Goal: Answer question/provide support

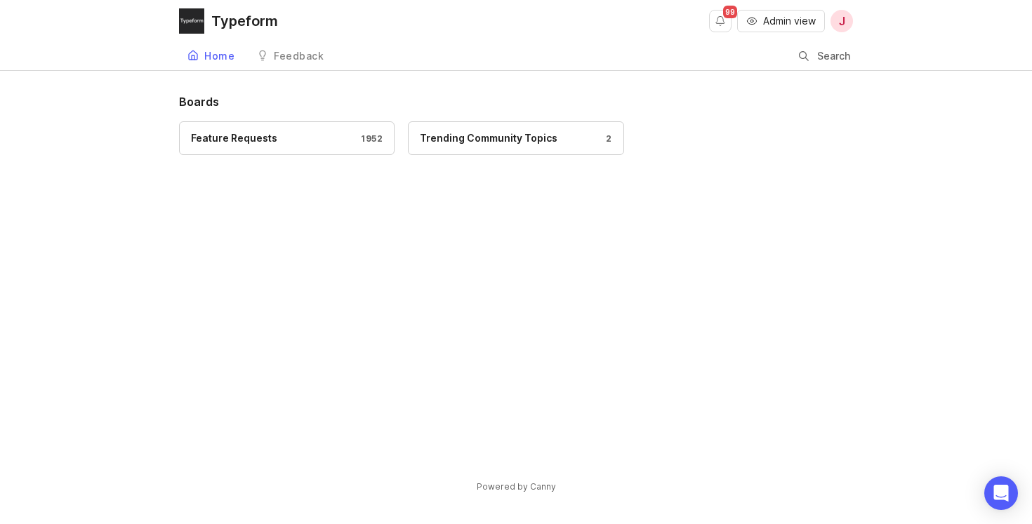
click at [775, 17] on span "Admin view" at bounding box center [789, 21] width 53 height 14
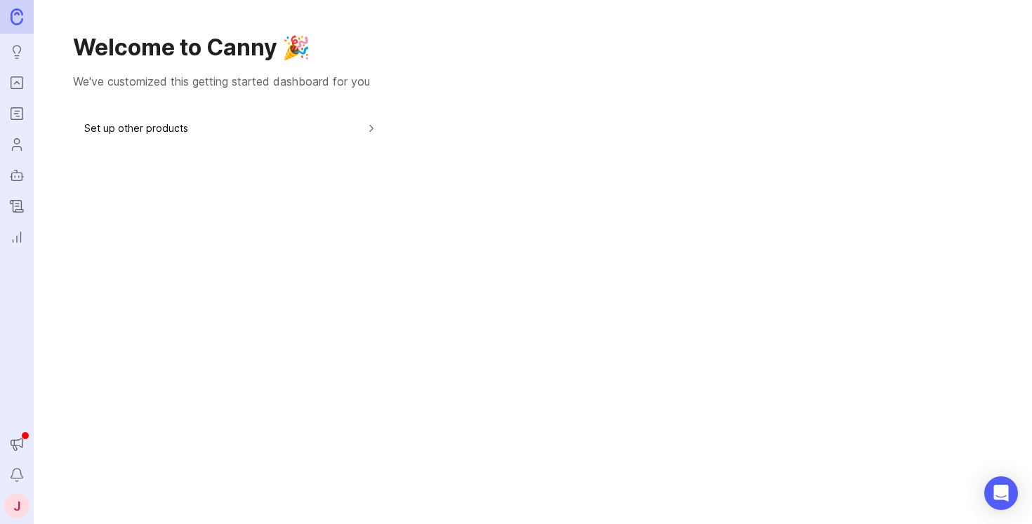
click at [10, 232] on icon "Reporting" at bounding box center [16, 237] width 15 height 17
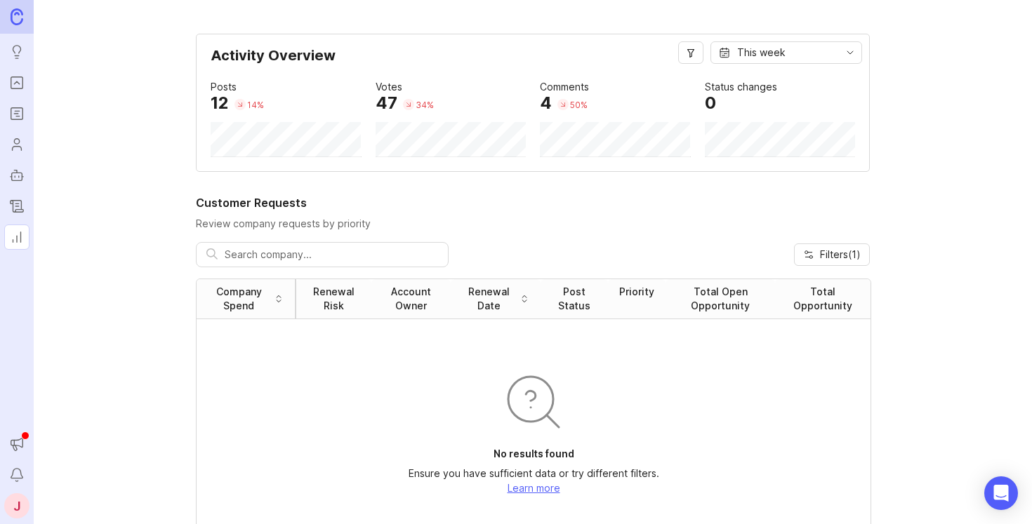
click at [17, 10] on img at bounding box center [17, 16] width 13 height 16
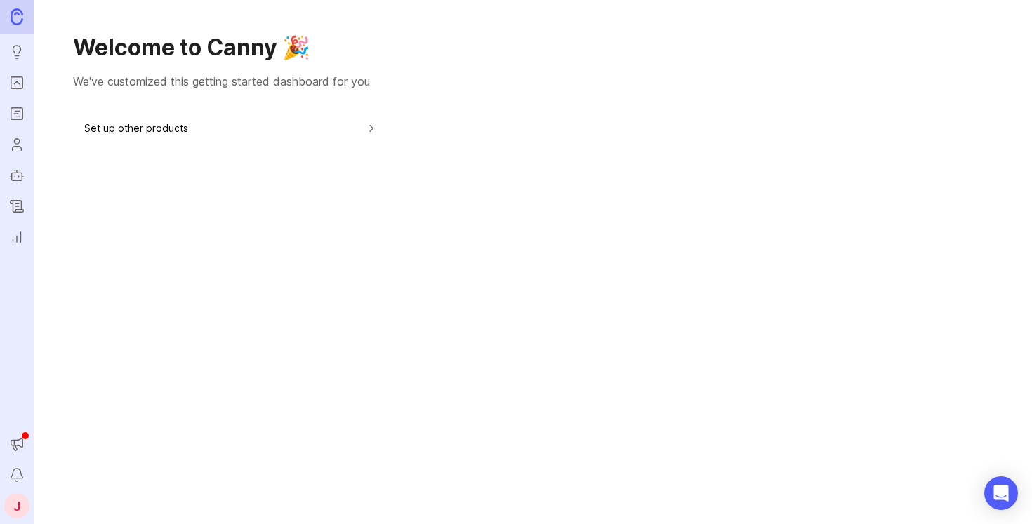
click at [142, 128] on button "Set up other products" at bounding box center [230, 128] width 293 height 32
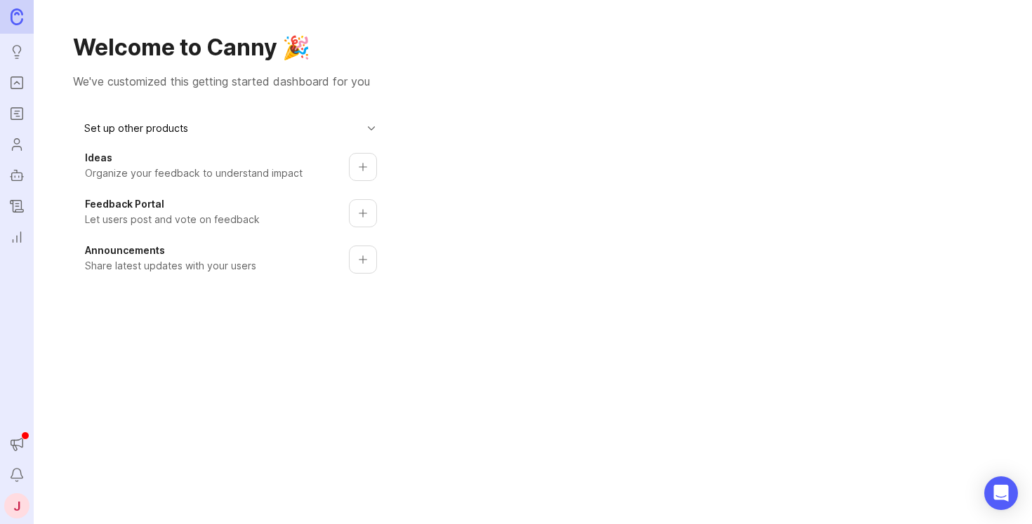
click at [349, 215] on button "Set up product" at bounding box center [363, 213] width 28 height 28
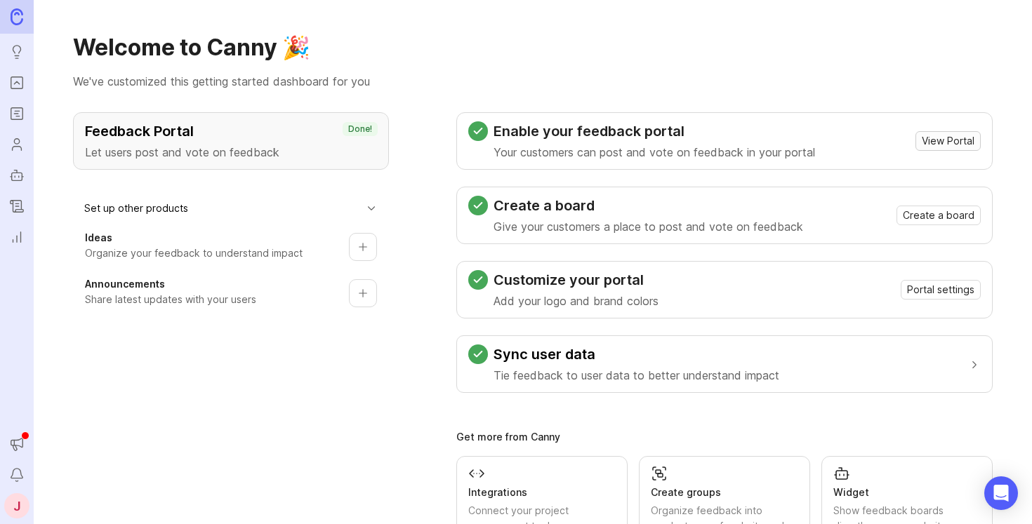
click at [923, 141] on span "View Portal" at bounding box center [947, 141] width 53 height 14
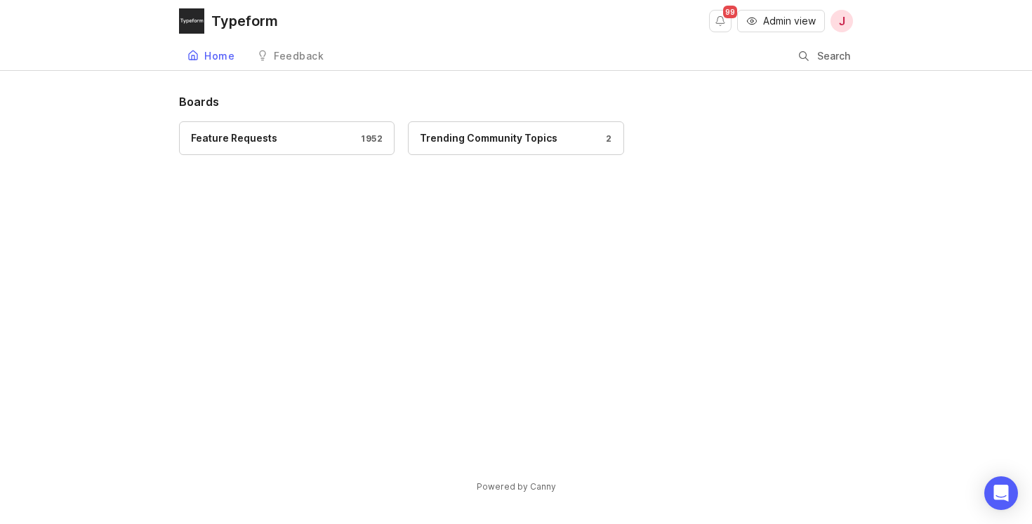
click at [238, 140] on div "Feature Requests" at bounding box center [234, 138] width 86 height 15
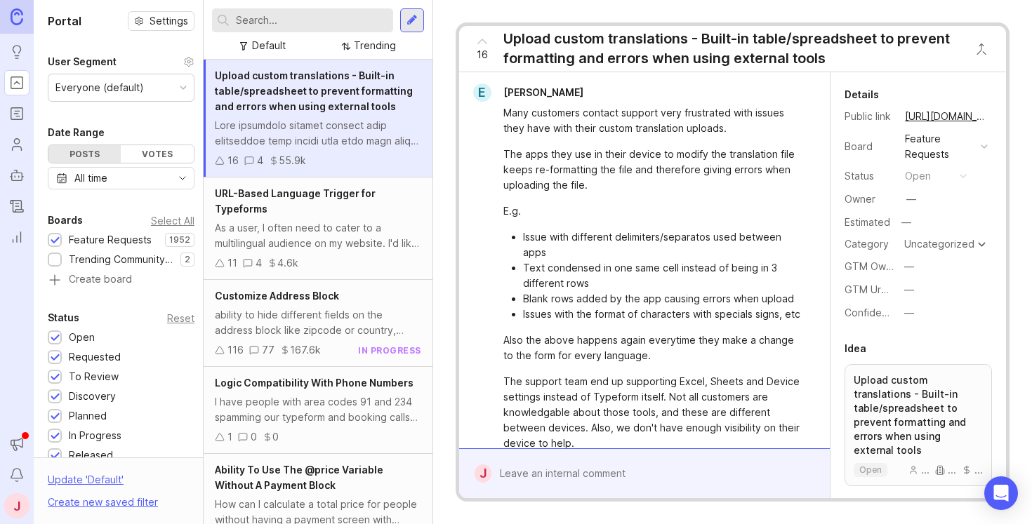
click at [325, 22] on input "text" at bounding box center [312, 20] width 152 height 15
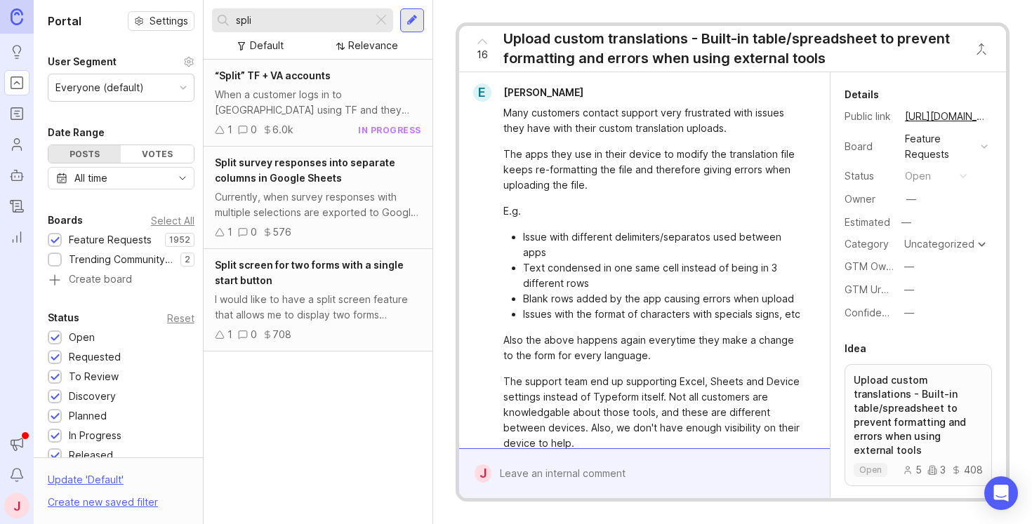
drag, startPoint x: 274, startPoint y: 25, endPoint x: 214, endPoint y: 17, distance: 60.9
click at [214, 17] on div "spli" at bounding box center [292, 20] width 161 height 24
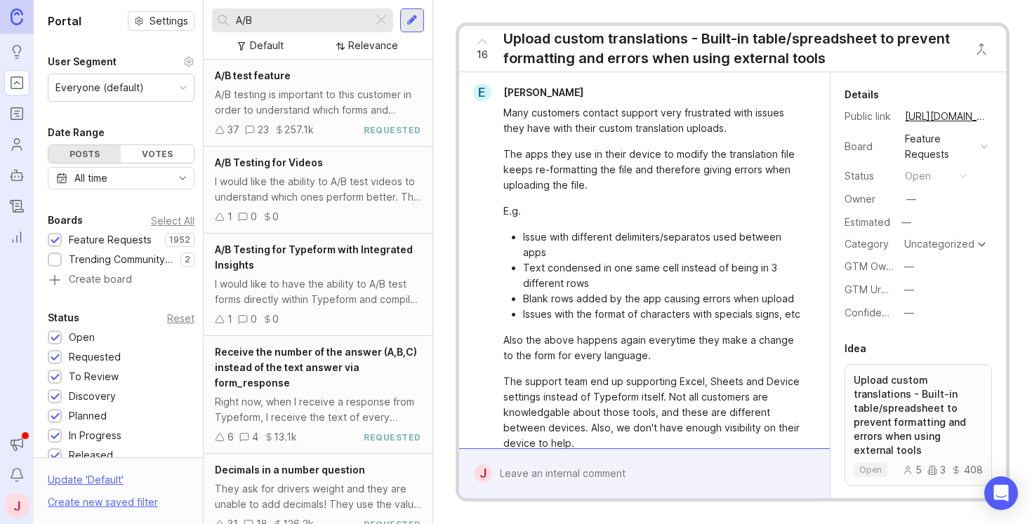
type input "A/B"
click at [342, 87] on div "A/B testing is important to this customer in order to understand which forms an…" at bounding box center [318, 102] width 206 height 31
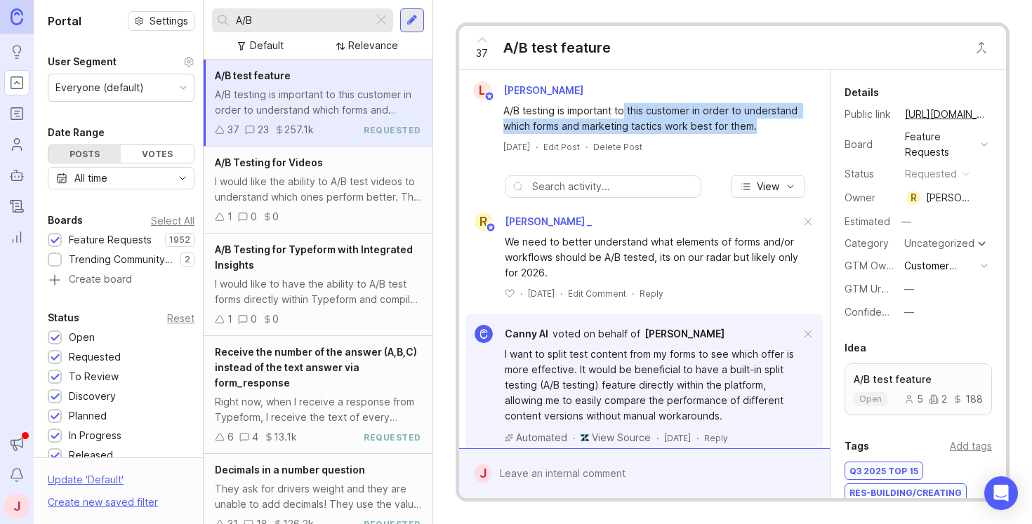
drag, startPoint x: 659, startPoint y: 135, endPoint x: 625, endPoint y: 107, distance: 43.8
click at [625, 107] on div "A/B testing is important to this customer in order to understand which forms an…" at bounding box center [652, 118] width 298 height 31
click at [654, 112] on div "A/B testing is important to this customer in order to understand which forms an…" at bounding box center [652, 118] width 298 height 31
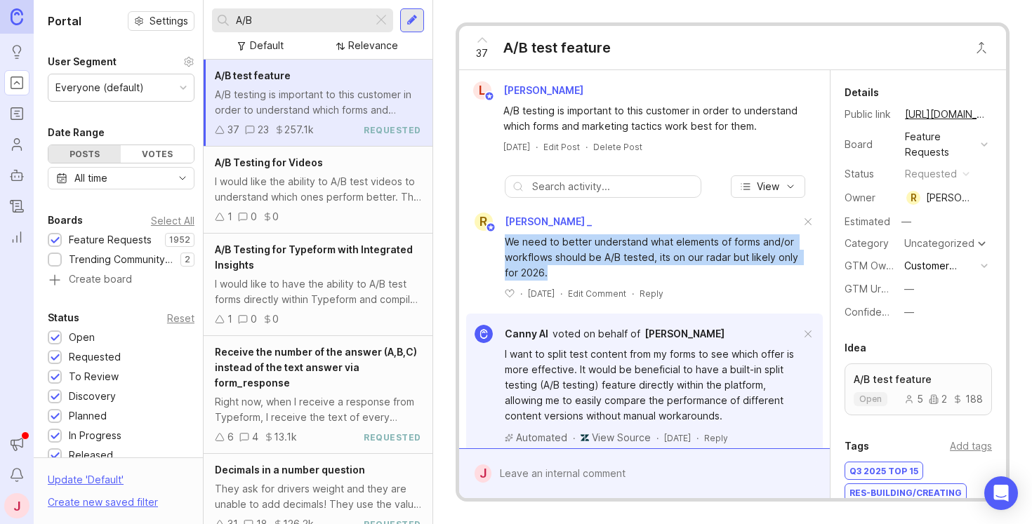
drag, startPoint x: 601, startPoint y: 265, endPoint x: 571, endPoint y: 247, distance: 35.9
click at [571, 247] on div "We need to better understand what elements of forms and/or workflows should be …" at bounding box center [644, 265] width 356 height 69
click at [604, 260] on div "We need to better understand what elements of forms and/or workflows should be …" at bounding box center [652, 257] width 295 height 46
drag, startPoint x: 646, startPoint y: 281, endPoint x: 590, endPoint y: 244, distance: 67.7
click at [590, 244] on div "[PERSON_NAME] _ We need to better understand what elements of forms and/or work…" at bounding box center [644, 256] width 356 height 87
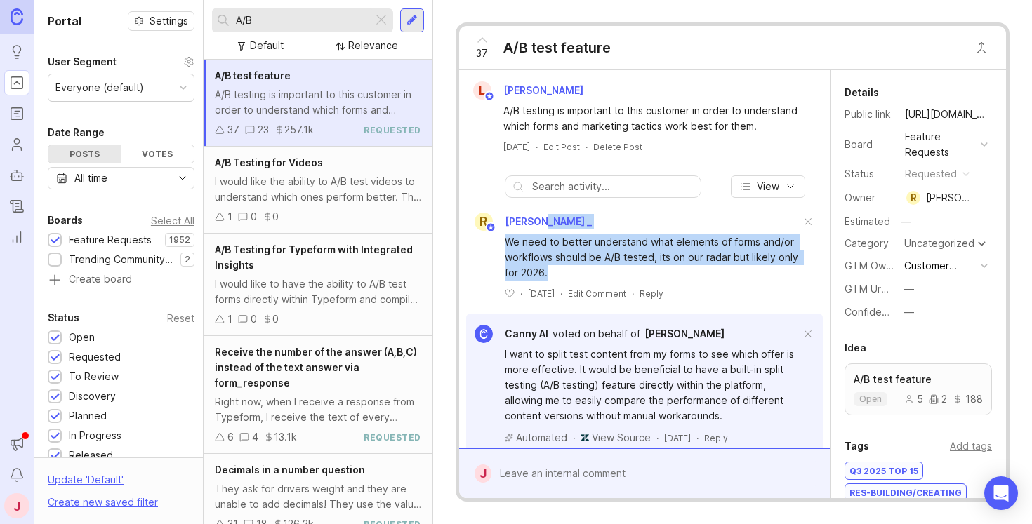
click at [613, 249] on div "We need to better understand what elements of forms and/or workflows should be …" at bounding box center [652, 257] width 295 height 46
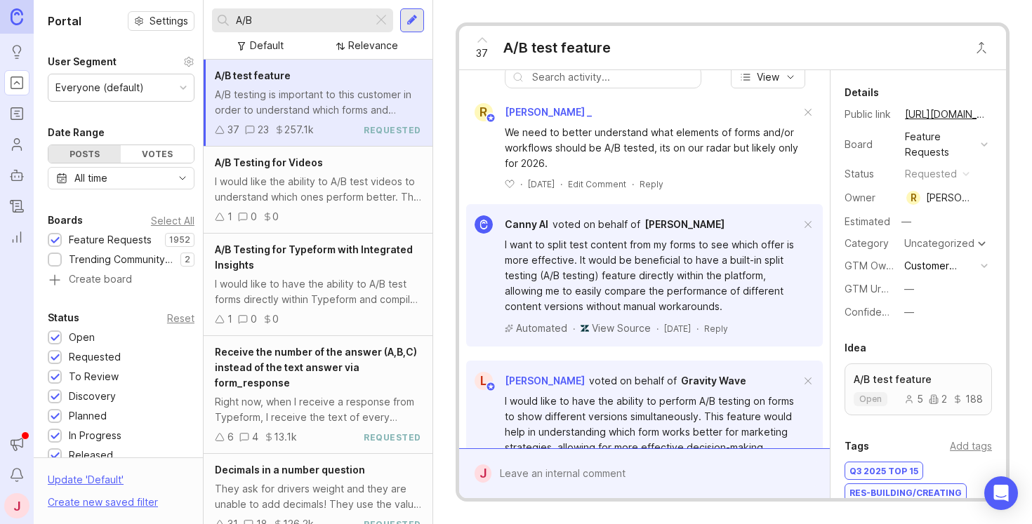
scroll to position [112, 0]
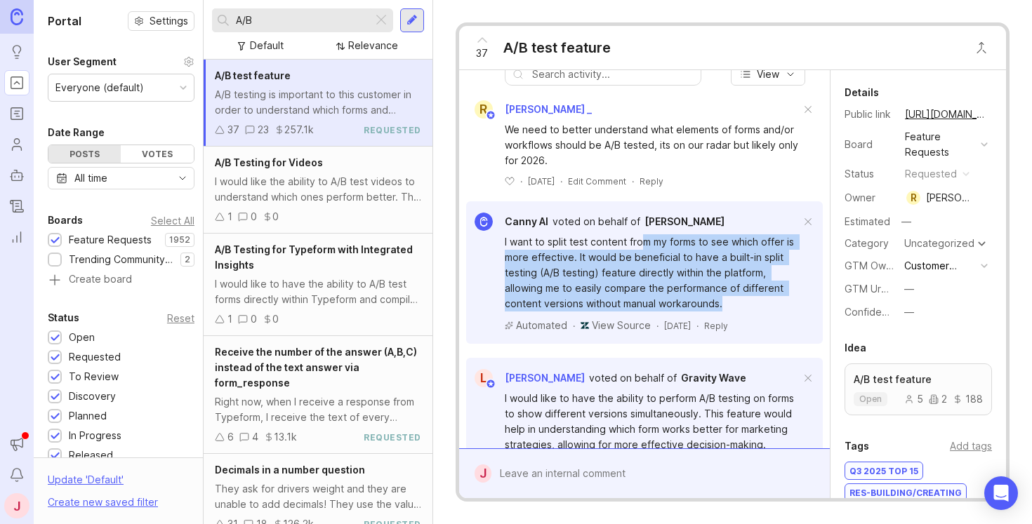
drag, startPoint x: 728, startPoint y: 320, endPoint x: 643, endPoint y: 258, distance: 106.0
click at [643, 258] on div "I want to split test content from my forms to see which offer is more effective…" at bounding box center [652, 272] width 295 height 77
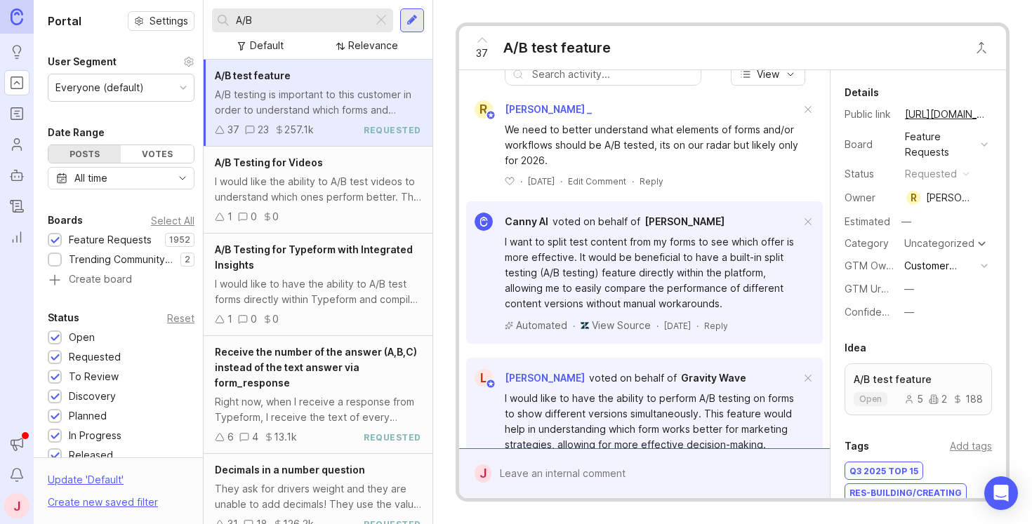
click at [552, 481] on div at bounding box center [654, 473] width 326 height 27
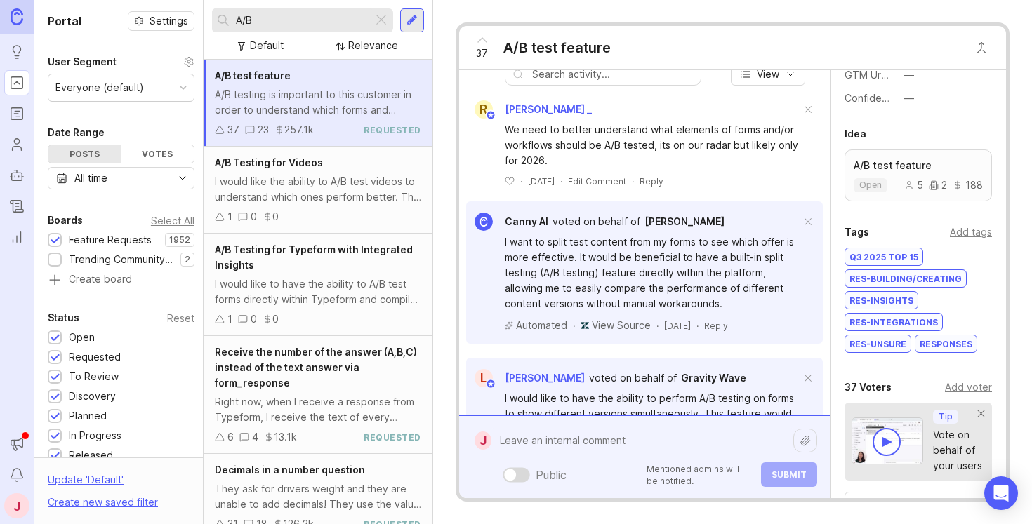
scroll to position [375, 0]
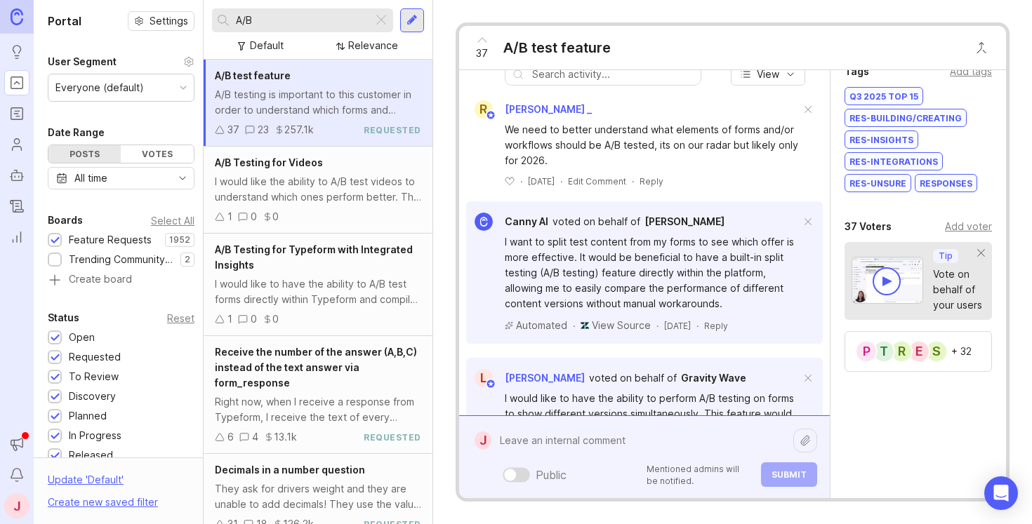
click at [964, 227] on div "Add voter" at bounding box center [968, 226] width 47 height 15
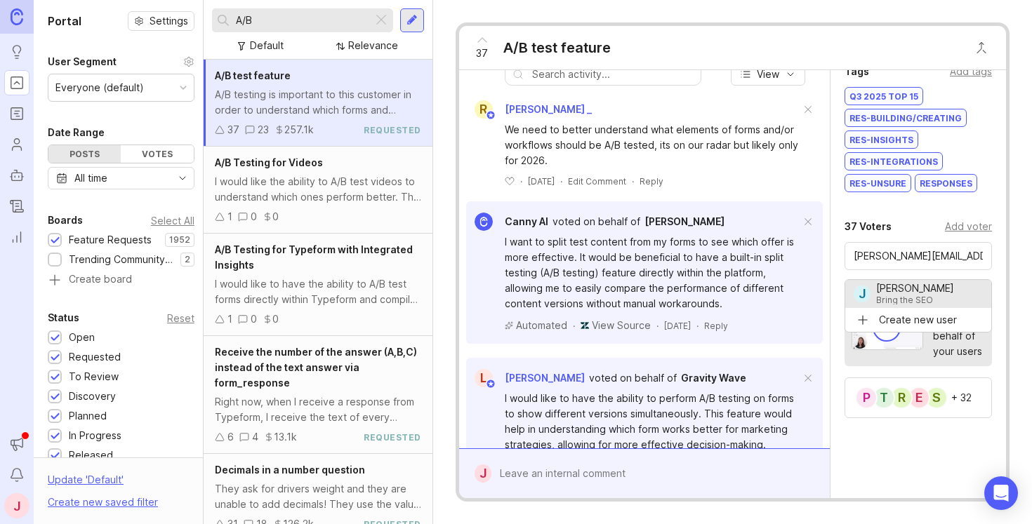
type input "[PERSON_NAME]"
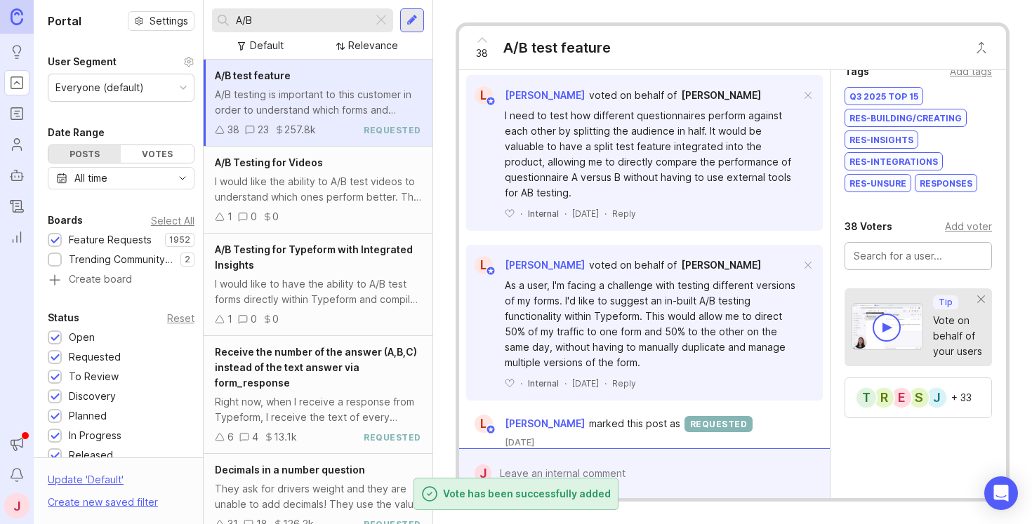
scroll to position [3752, 0]
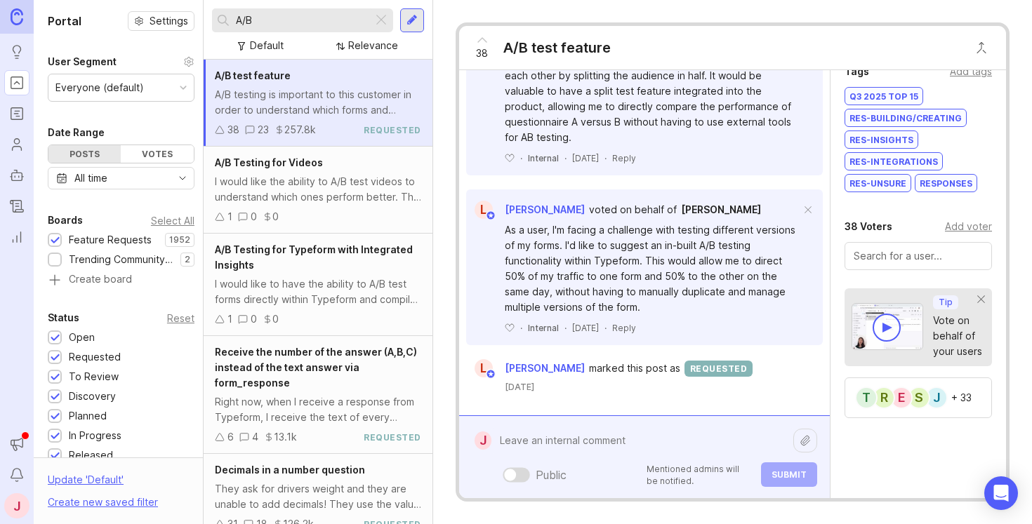
click at [618, 475] on div "Public Mentioned admins will be notified. Submit" at bounding box center [654, 457] width 326 height 60
type textarea "C"
paste textarea "[URL][DOMAIN_NAME]"
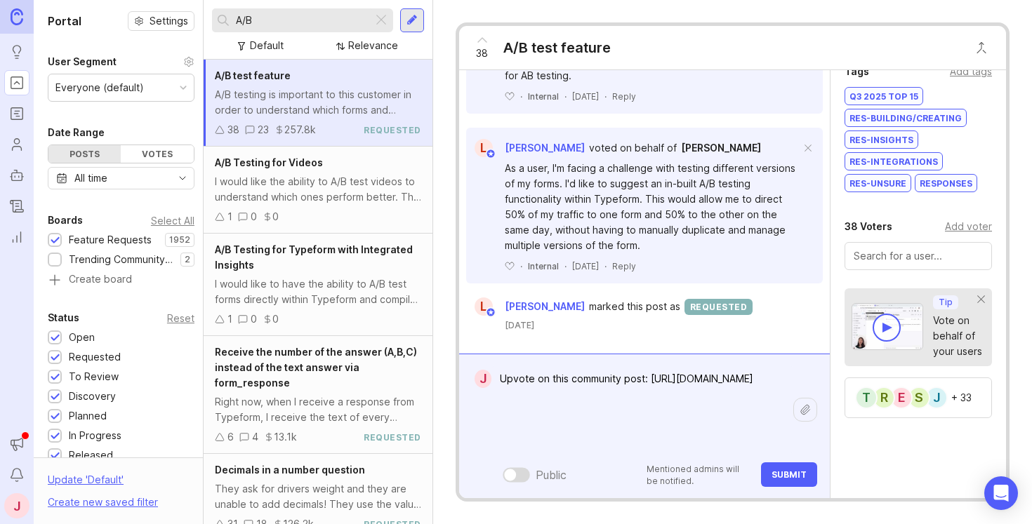
scroll to position [3846, 0]
paste textarea "Surprised to find this isn’t a default feature. I prequalify prospects using a …"
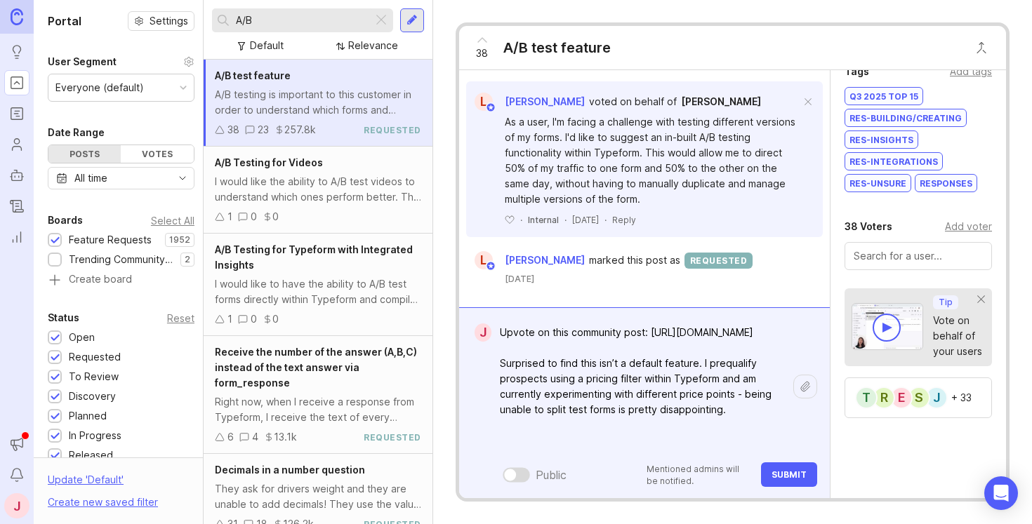
click at [504, 396] on textarea "Upvote on this community post: [URL][DOMAIN_NAME] Surprised to find this isn’t …" at bounding box center [642, 386] width 302 height 135
click at [741, 440] on textarea "Upvote on this community post: [URL][DOMAIN_NAME] "Surprised to find this isn’t…" at bounding box center [642, 386] width 302 height 135
type textarea "Upvote on this community post: [URL][DOMAIN_NAME] "Surprised to find this isn’t…"
click at [780, 473] on span "Submit" at bounding box center [788, 474] width 35 height 11
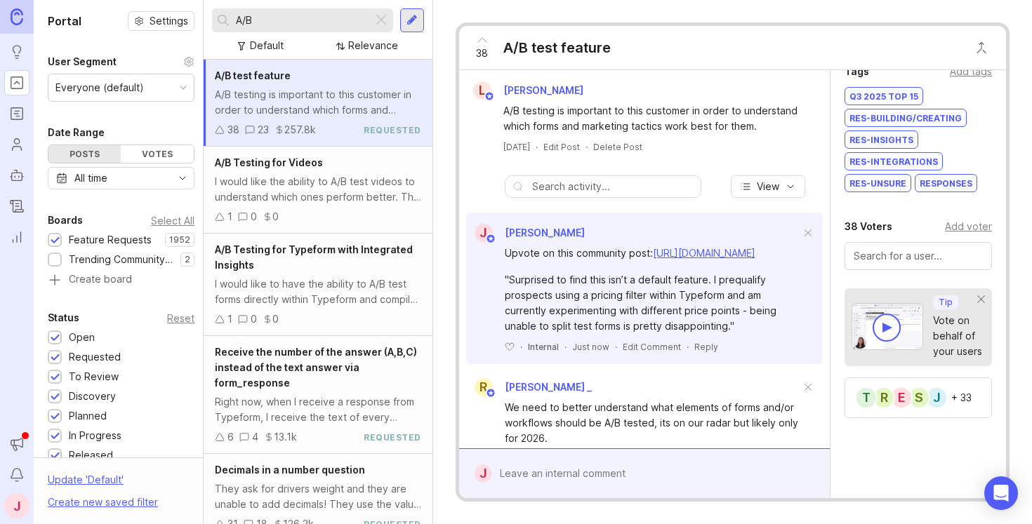
scroll to position [131, 0]
